Goal: Information Seeking & Learning: Learn about a topic

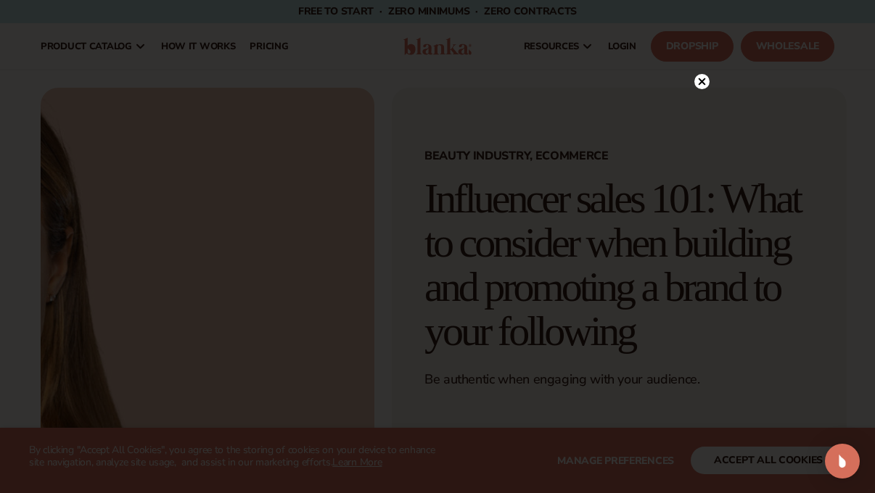
click at [701, 81] on icon at bounding box center [701, 81] width 7 height 7
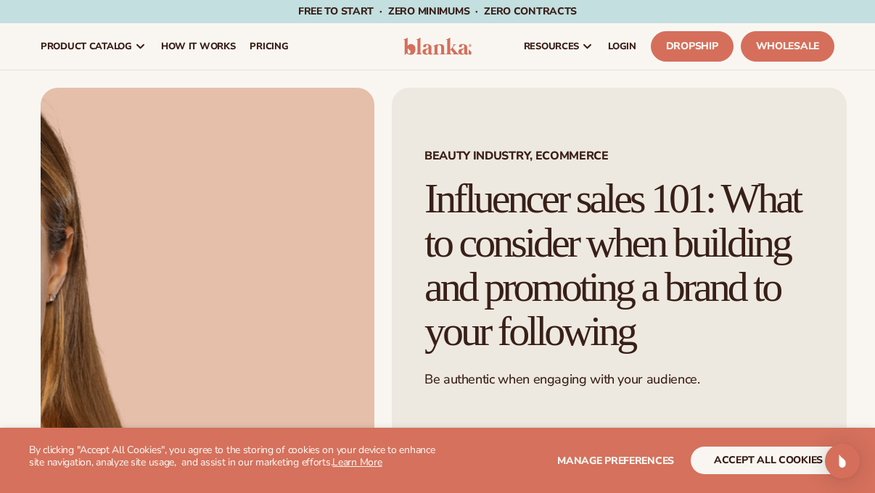
click at [451, 48] on img at bounding box center [437, 46] width 68 height 17
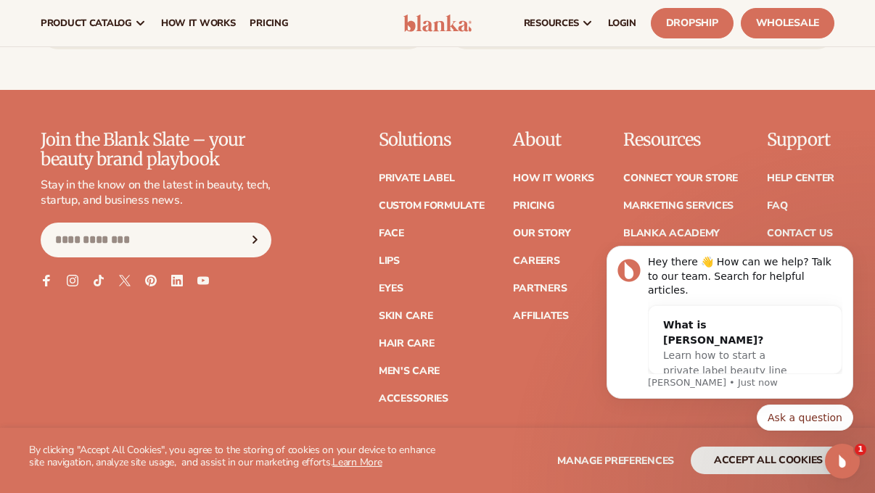
scroll to position [5810, 0]
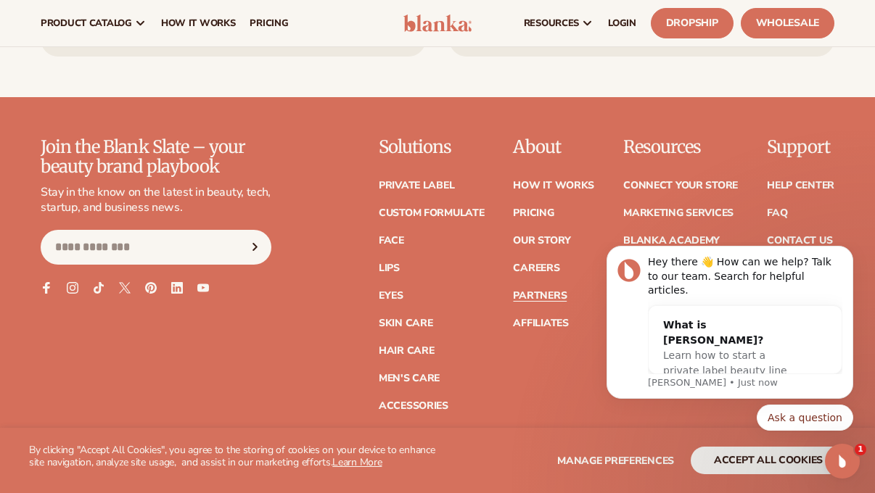
click at [538, 291] on link "Partners" at bounding box center [540, 296] width 54 height 10
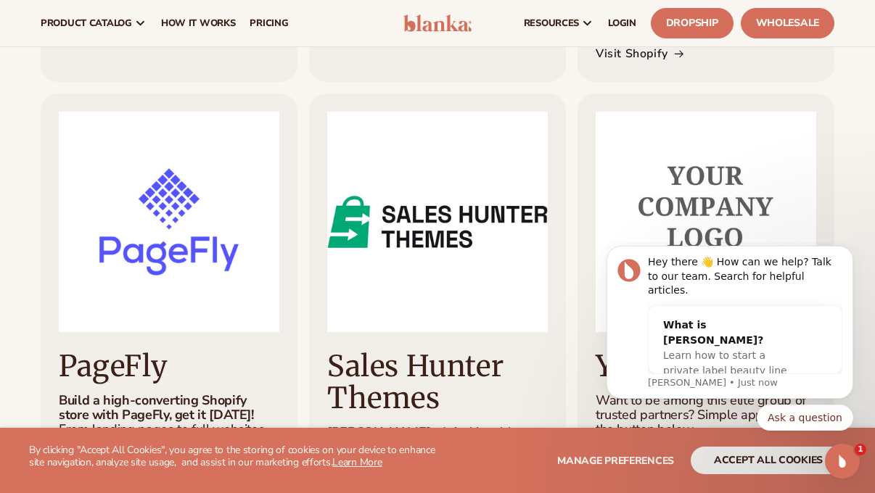
scroll to position [756, 0]
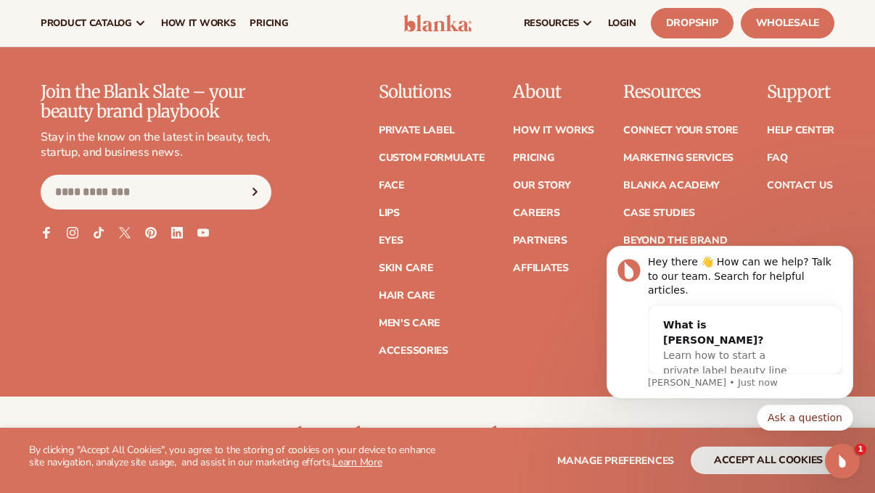
scroll to position [5864, 0]
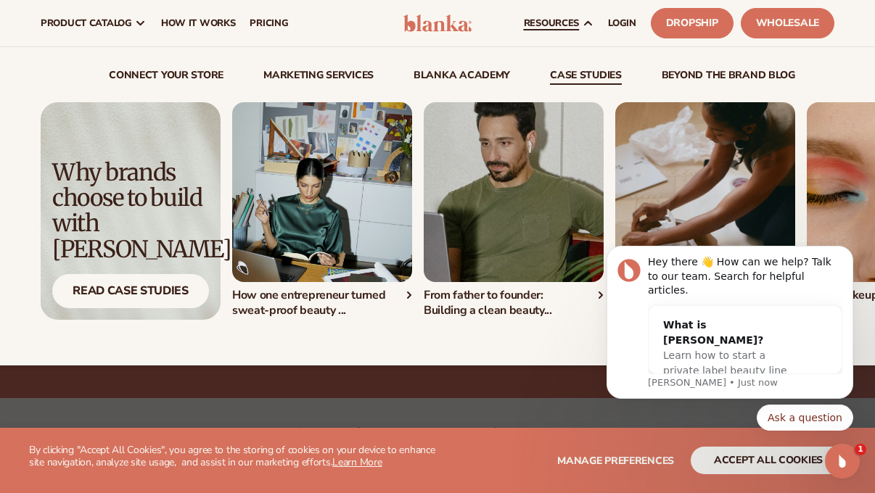
click at [577, 75] on link "case studies" at bounding box center [586, 77] width 72 height 15
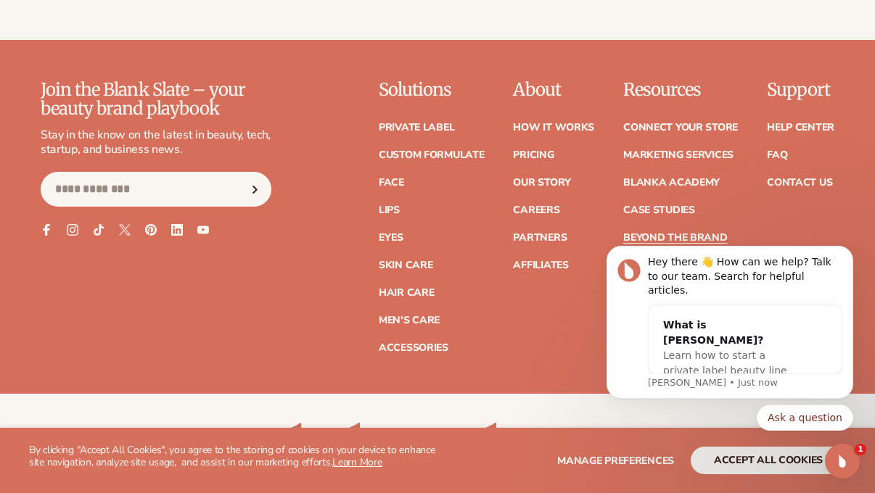
scroll to position [2358, 0]
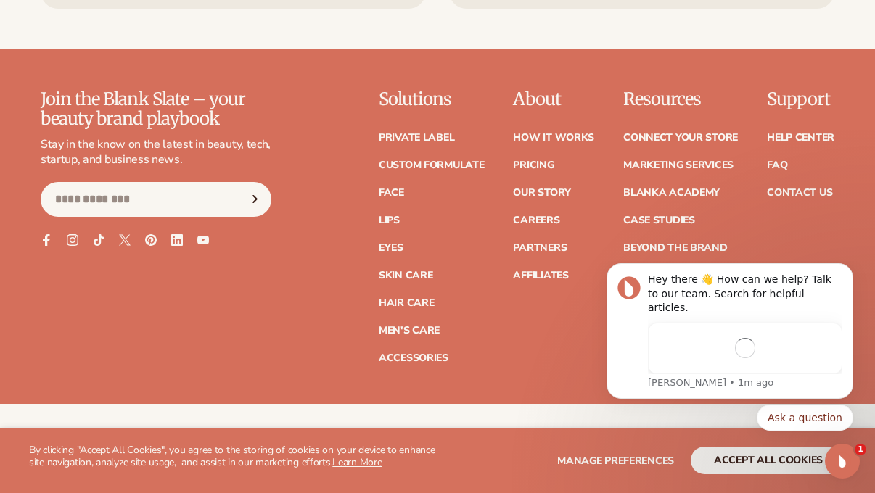
scroll to position [5864, 0]
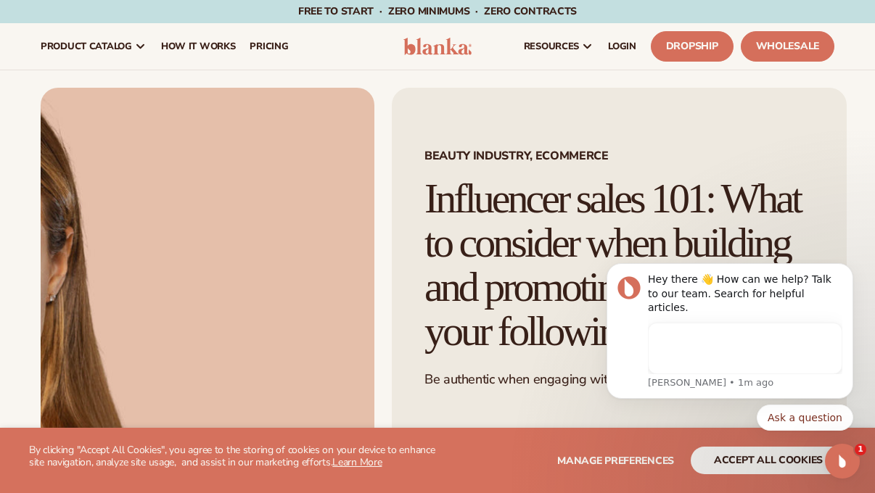
scroll to position [783, 0]
